Goal: Task Accomplishment & Management: Manage account settings

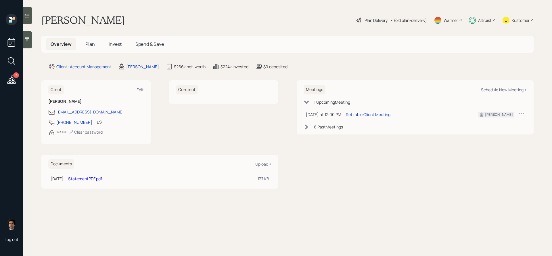
click at [122, 47] on h5 "Invest" at bounding box center [115, 44] width 22 height 12
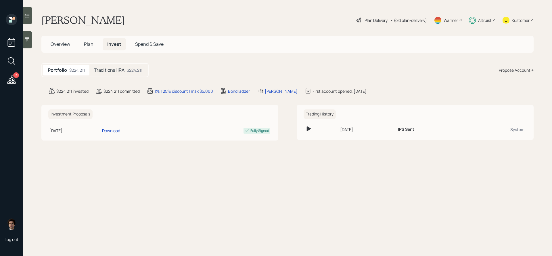
click at [121, 47] on h5 "Invest" at bounding box center [114, 44] width 23 height 12
click at [120, 78] on main "[PERSON_NAME] Plan Delivery • (old plan-delivery) Warmer Altruist Kustomer Over…" at bounding box center [287, 128] width 529 height 256
click at [124, 73] on h5 "Traditional IRA" at bounding box center [109, 69] width 30 height 5
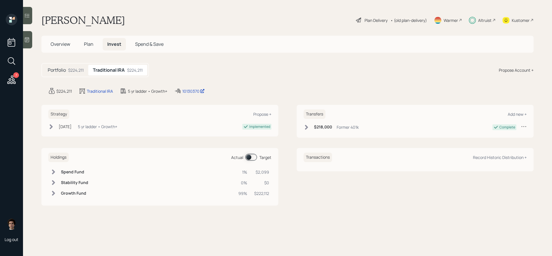
click at [57, 125] on div "[DATE] [DATE] 10:29 AM EDT 5 yr ladder • Growth+" at bounding box center [82, 126] width 69 height 6
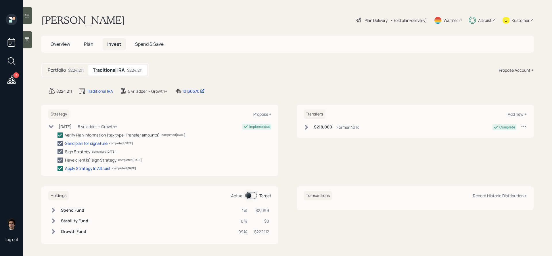
click at [57, 125] on div "[DATE] [DATE] 10:29 AM EDT 5 yr ladder • Growth+" at bounding box center [82, 126] width 69 height 6
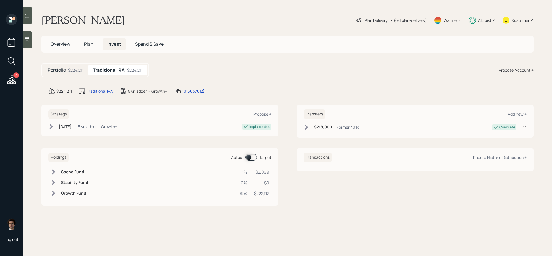
click at [79, 76] on div "Portfolio $224,211 Traditional IRA $224,211" at bounding box center [95, 70] width 108 height 14
click at [78, 69] on div "$224,211" at bounding box center [76, 70] width 16 height 6
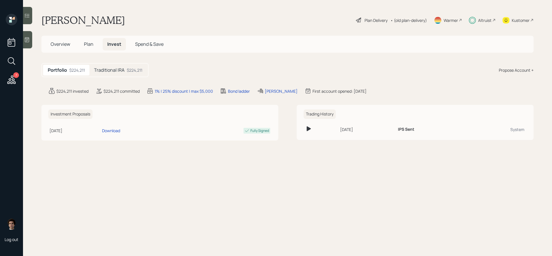
click at [362, 17] on div "Plan Delivery" at bounding box center [371, 20] width 33 height 7
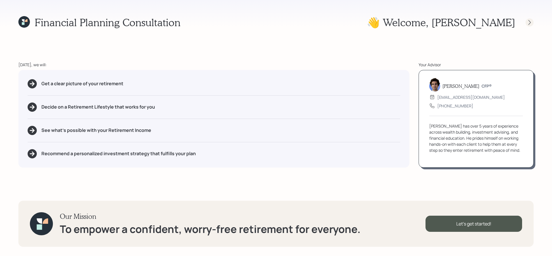
click at [529, 23] on icon at bounding box center [530, 23] width 6 height 6
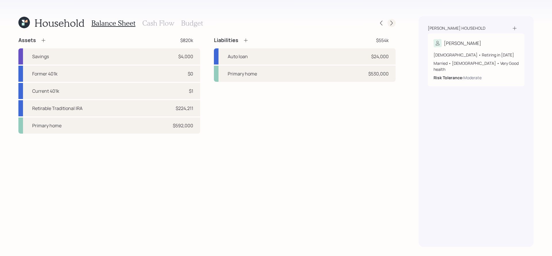
click at [393, 24] on icon at bounding box center [392, 23] width 6 height 6
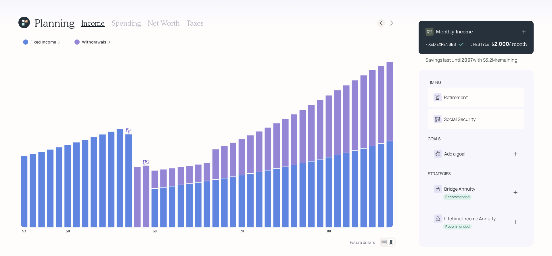
click at [381, 22] on icon at bounding box center [381, 23] width 2 height 5
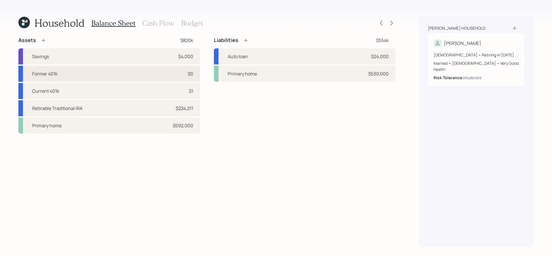
click at [109, 73] on div "Former 401k $0" at bounding box center [109, 74] width 182 height 16
select select "company_sponsored"
select select "balanced"
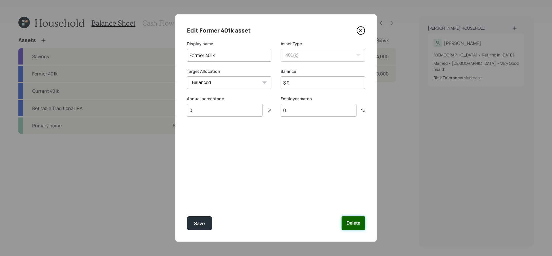
click at [357, 221] on button "Delete" at bounding box center [354, 223] width 24 height 14
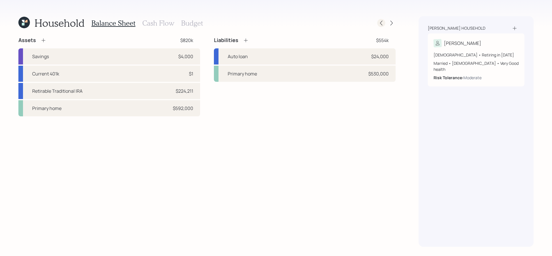
click at [383, 23] on icon at bounding box center [381, 23] width 6 height 6
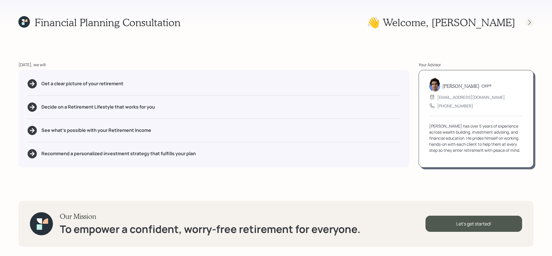
click at [531, 20] on icon at bounding box center [530, 23] width 6 height 6
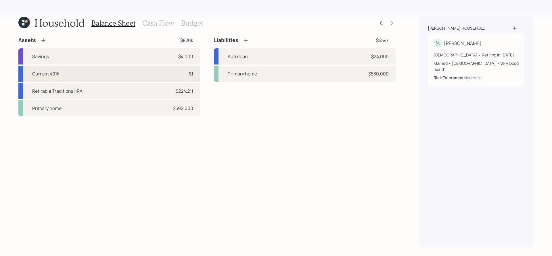
click at [109, 77] on div "Current 401k $1" at bounding box center [109, 74] width 182 height 16
select select "company_sponsored"
select select "balanced"
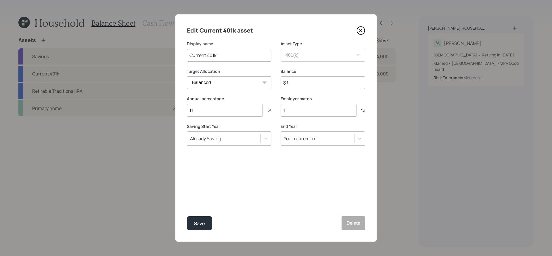
drag, startPoint x: 305, startPoint y: 106, endPoint x: 259, endPoint y: 106, distance: 46.6
click at [259, 106] on div "Annual percentage 11 % Employer match 11 %" at bounding box center [276, 110] width 178 height 28
click at [362, 30] on icon at bounding box center [361, 30] width 9 height 9
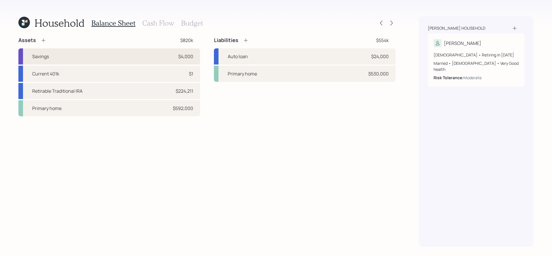
click at [131, 55] on div "Savings $4,000" at bounding box center [109, 56] width 182 height 16
select select "emergency_fund"
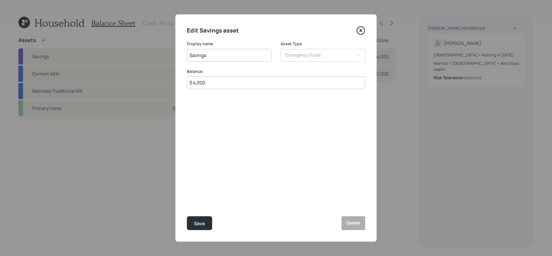
click at [360, 29] on icon at bounding box center [361, 30] width 9 height 9
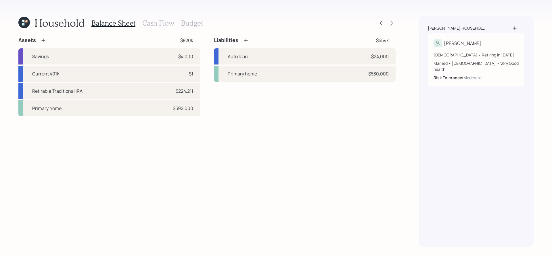
click at [197, 22] on h3 "Budget" at bounding box center [192, 23] width 22 height 8
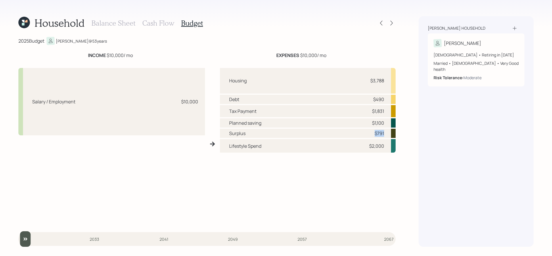
drag, startPoint x: 388, startPoint y: 133, endPoint x: 374, endPoint y: 133, distance: 14.7
click at [374, 133] on div "Surplus $791" at bounding box center [308, 133] width 176 height 9
click at [116, 22] on h3 "Balance Sheet" at bounding box center [113, 23] width 44 height 8
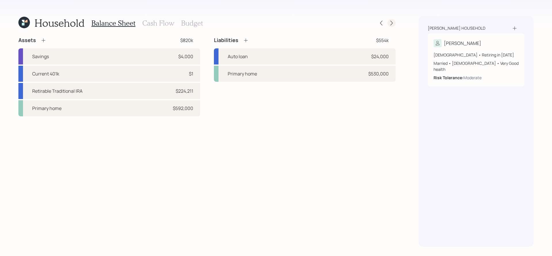
click at [392, 23] on icon at bounding box center [392, 23] width 6 height 6
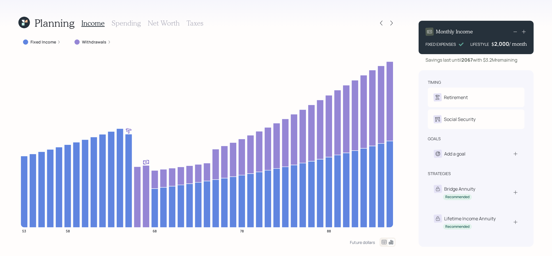
click at [392, 23] on icon at bounding box center [392, 23] width 6 height 6
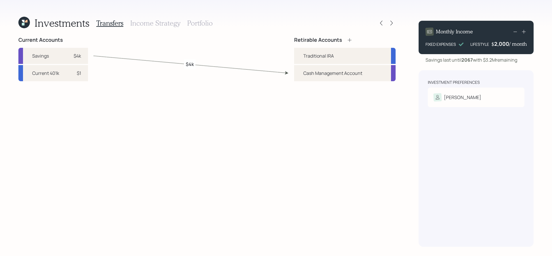
click at [194, 23] on h3 "Portfolio" at bounding box center [200, 23] width 26 height 8
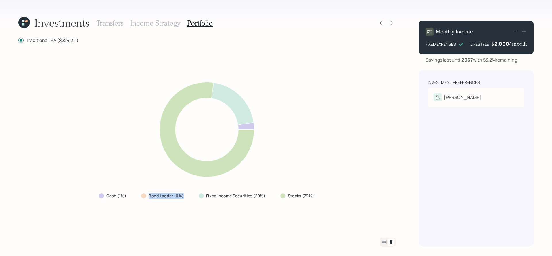
drag, startPoint x: 189, startPoint y: 194, endPoint x: 145, endPoint y: 194, distance: 44.6
click at [145, 194] on div "Bond Ladder (0%)" at bounding box center [163, 195] width 53 height 10
drag, startPoint x: 316, startPoint y: 199, endPoint x: 280, endPoint y: 193, distance: 35.8
click at [280, 193] on div "Stocks (79%)" at bounding box center [298, 195] width 44 height 10
click at [384, 24] on icon at bounding box center [381, 23] width 6 height 6
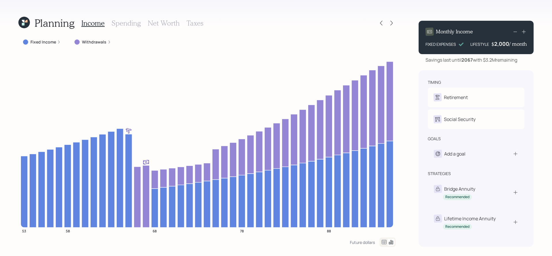
click at [119, 20] on h3 "Spending" at bounding box center [126, 23] width 29 height 8
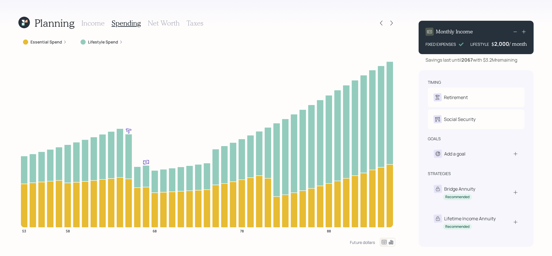
click at [383, 246] on div "Planning Income Spending Net Worth Taxes Essential Spend Lifestyle Spend 53 58 …" at bounding box center [276, 128] width 552 height 256
click at [385, 243] on icon at bounding box center [384, 241] width 7 height 7
